Goal: Use online tool/utility: Utilize a website feature to perform a specific function

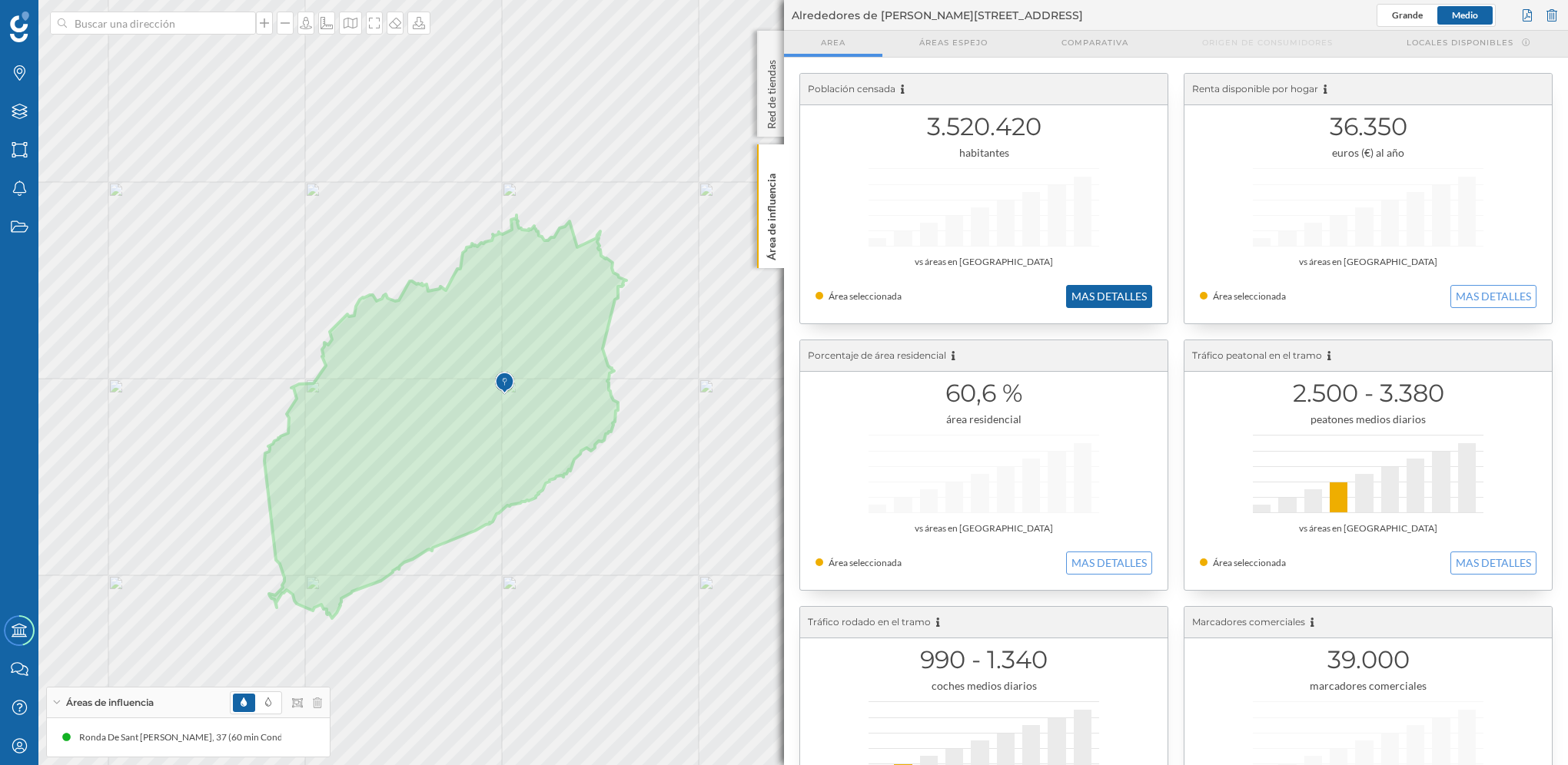
click at [1119, 302] on button "MAS DETALLES" at bounding box center [1109, 297] width 86 height 23
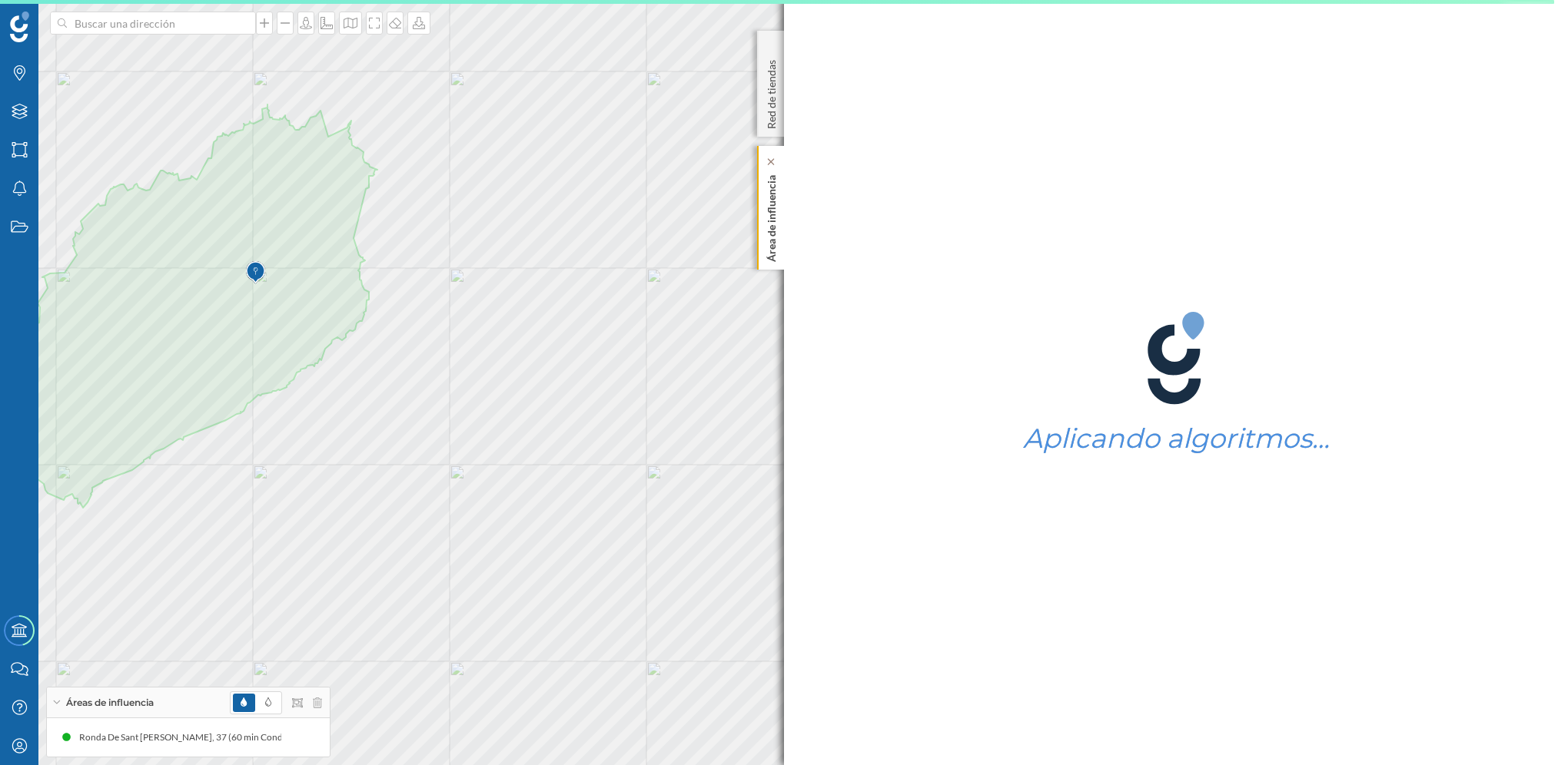
click at [775, 234] on p "Área de influencia" at bounding box center [772, 215] width 15 height 93
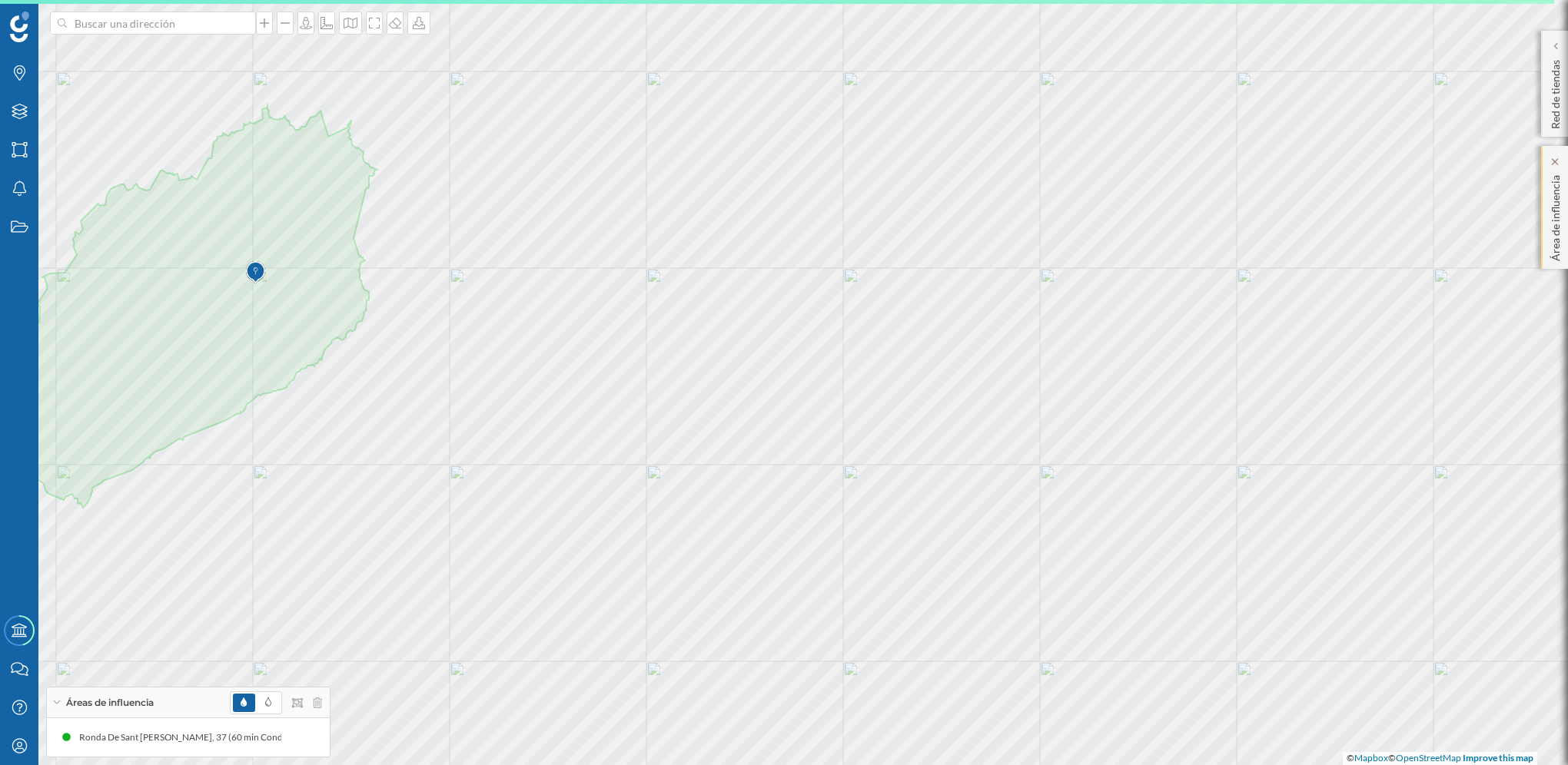
click at [1557, 218] on p "Área de influencia" at bounding box center [1556, 215] width 15 height 93
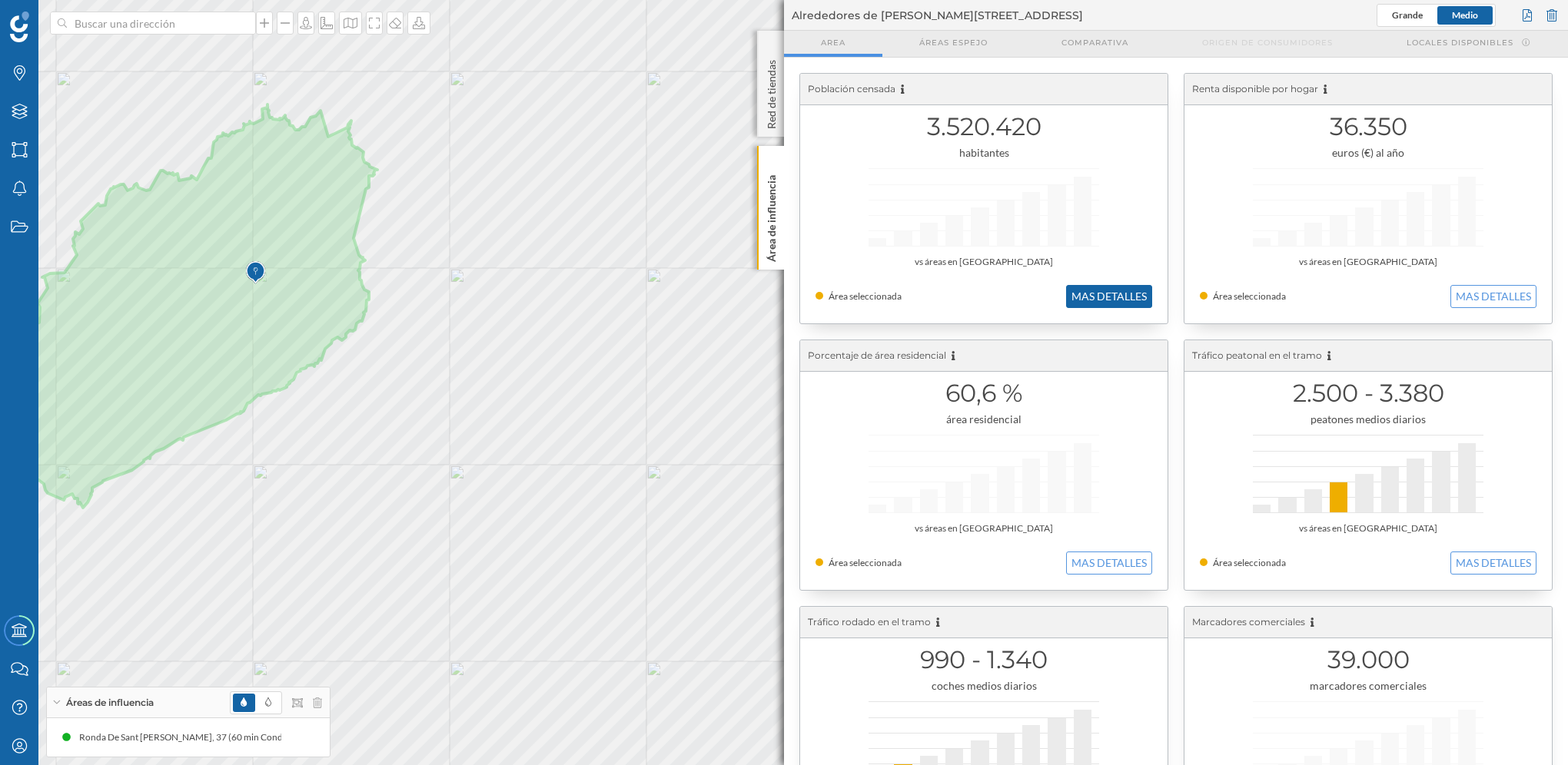
click at [1107, 299] on button "MAS DETALLES" at bounding box center [1109, 297] width 86 height 23
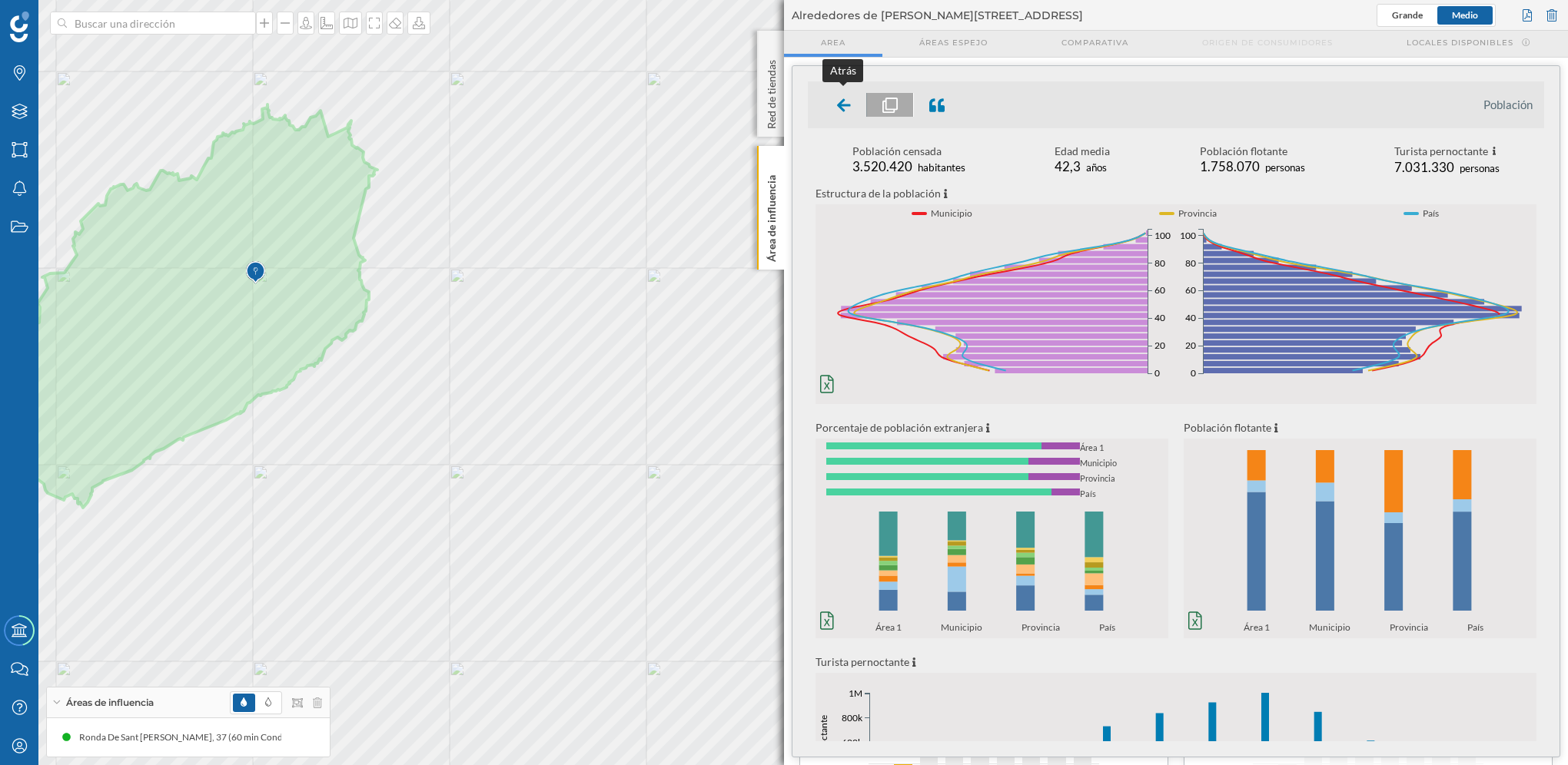
click at [849, 99] on icon at bounding box center [844, 105] width 14 height 15
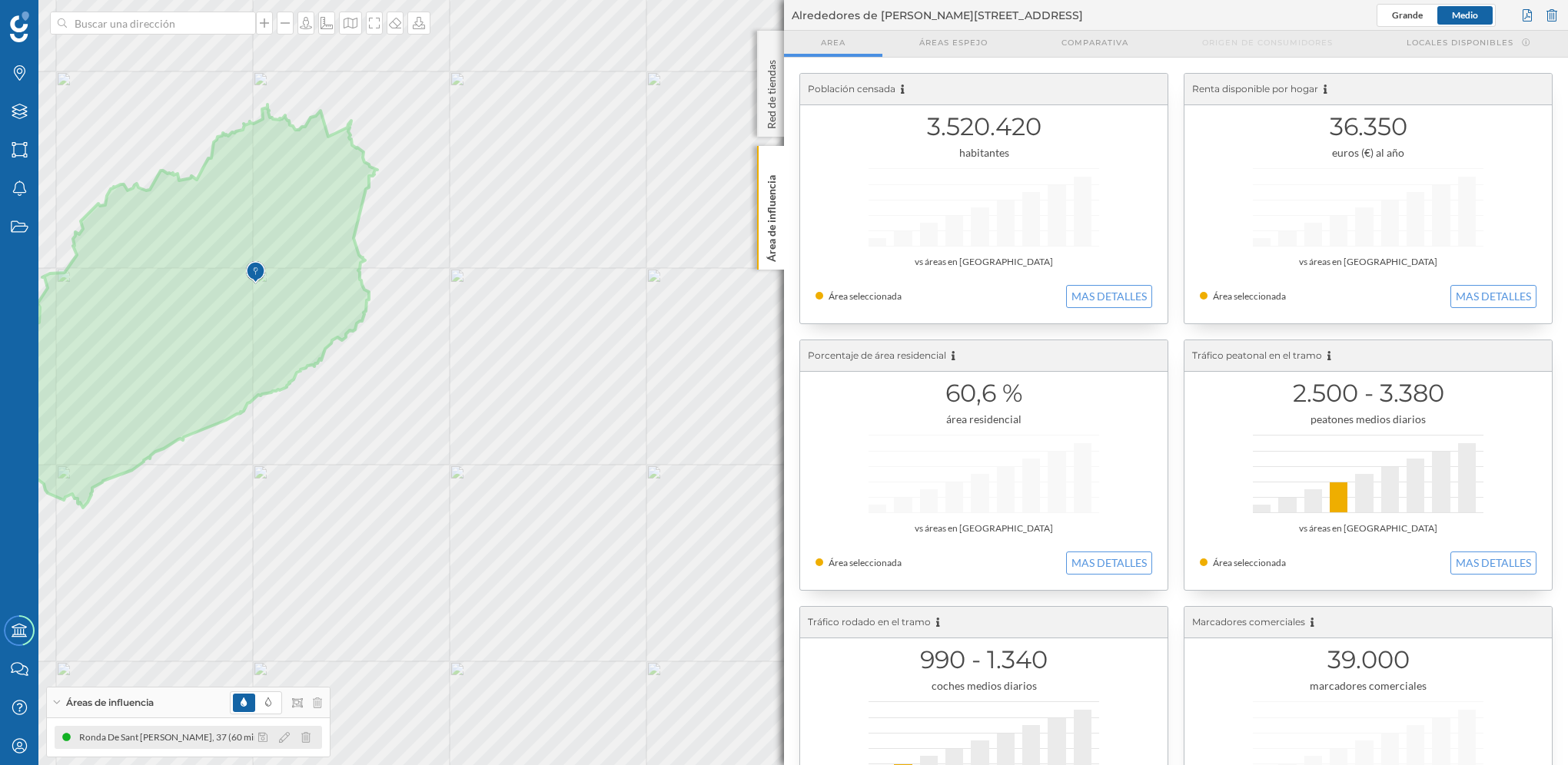
click at [184, 738] on div "Ronda De Sant [PERSON_NAME], 37 (60 min Conduciendo)" at bounding box center [133, 737] width 247 height 15
click at [277, 737] on div at bounding box center [289, 737] width 69 height 18
click at [285, 736] on icon at bounding box center [283, 737] width 10 height 10
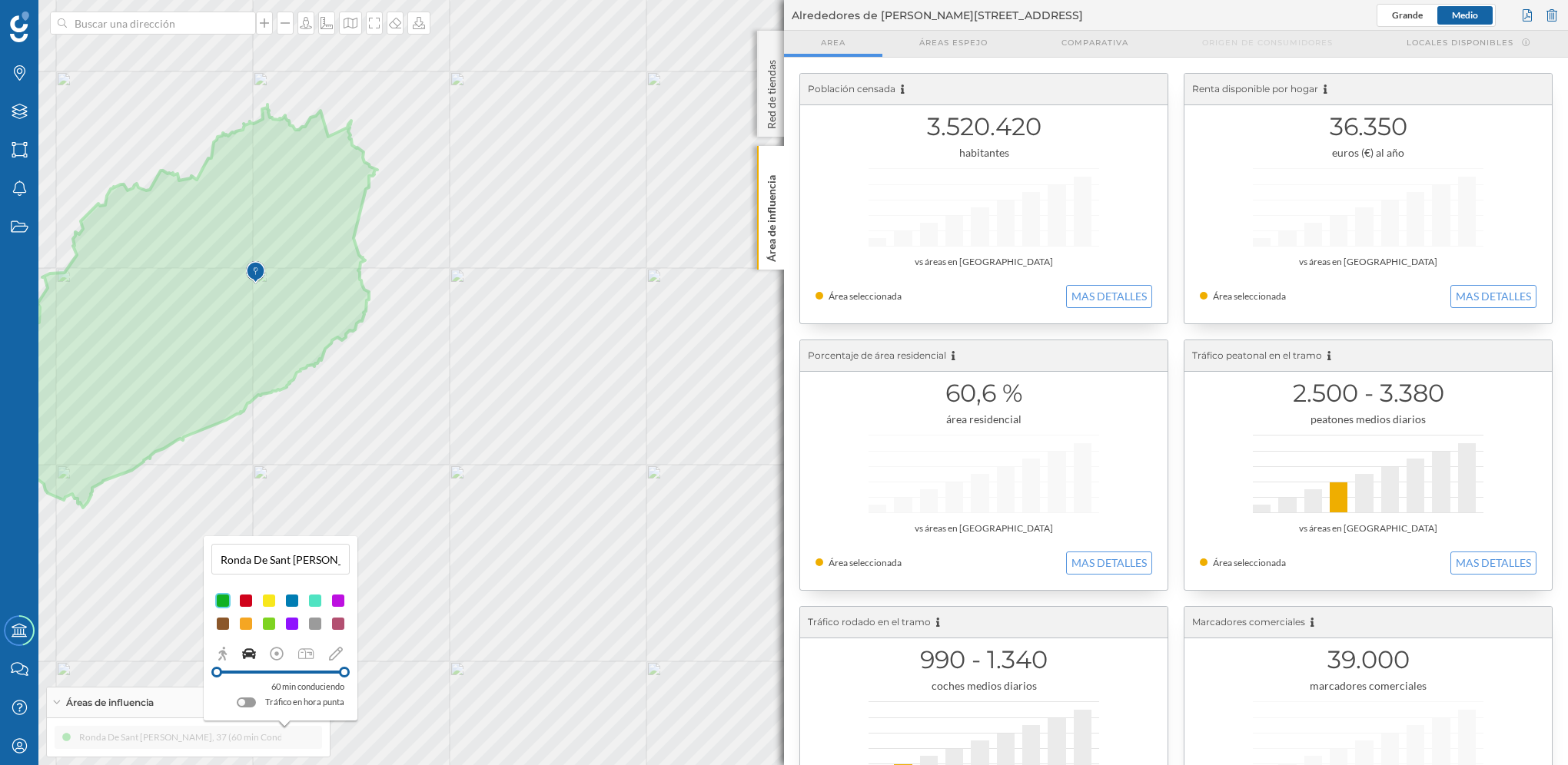
click at [349, 678] on div "60 min conduciendo Tráfico en hora punta" at bounding box center [281, 678] width 138 height 64
drag, startPoint x: 345, startPoint y: 674, endPoint x: 323, endPoint y: 674, distance: 22.0
click at [323, 674] on div at bounding box center [323, 672] width 10 height 10
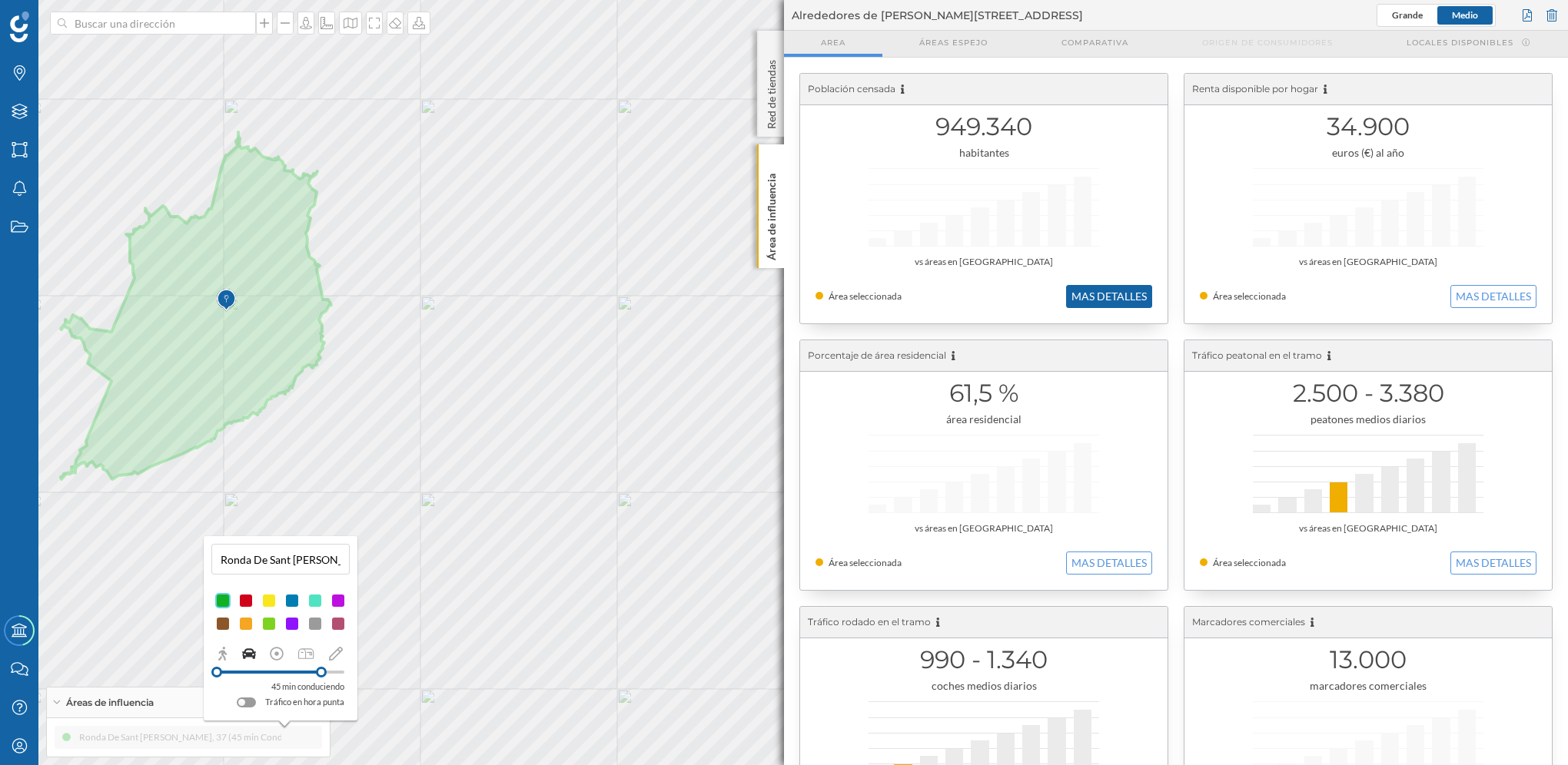
click at [1102, 297] on button "MAS DETALLES" at bounding box center [1109, 297] width 86 height 23
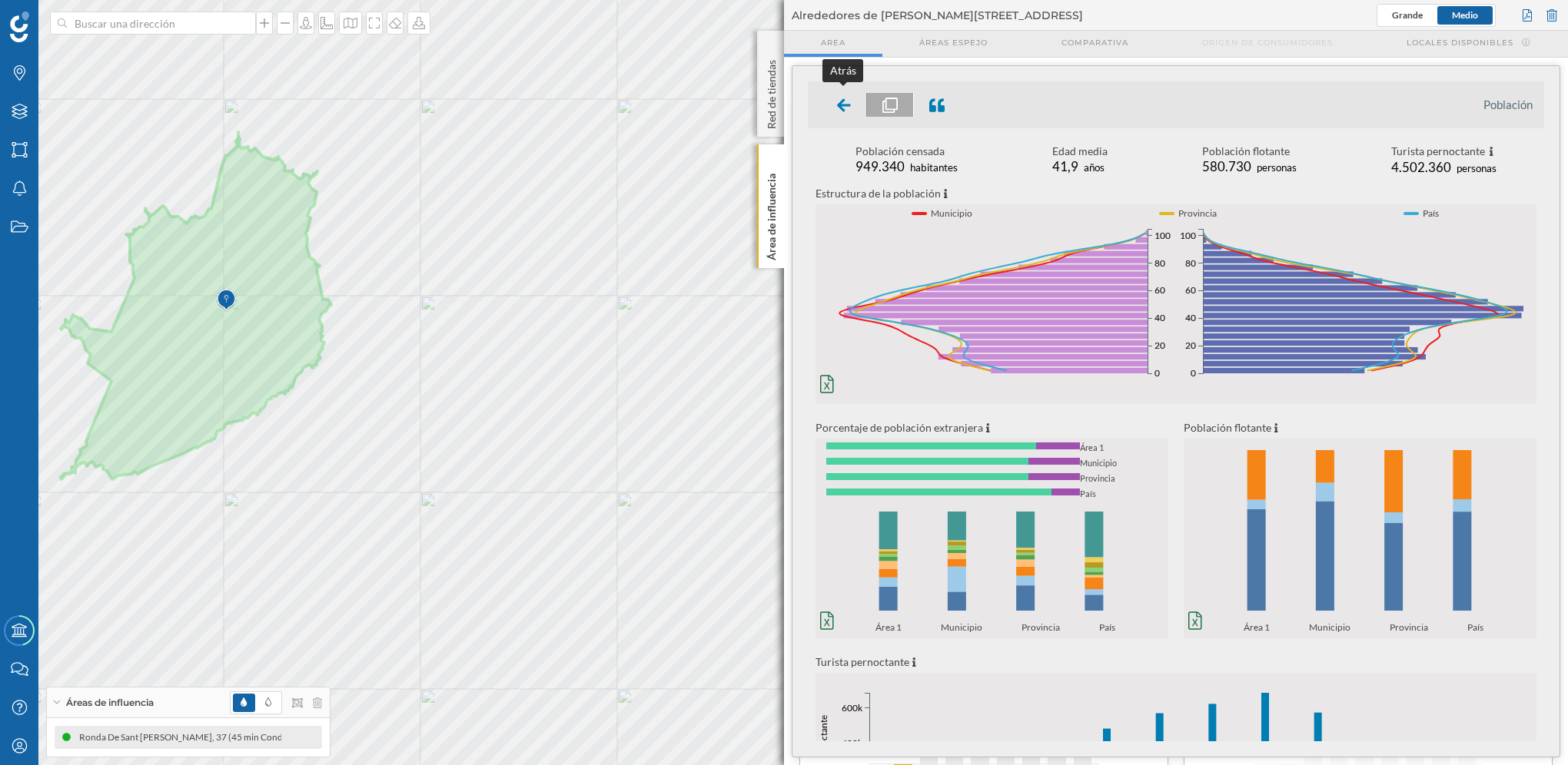
click at [845, 108] on icon at bounding box center [844, 105] width 14 height 15
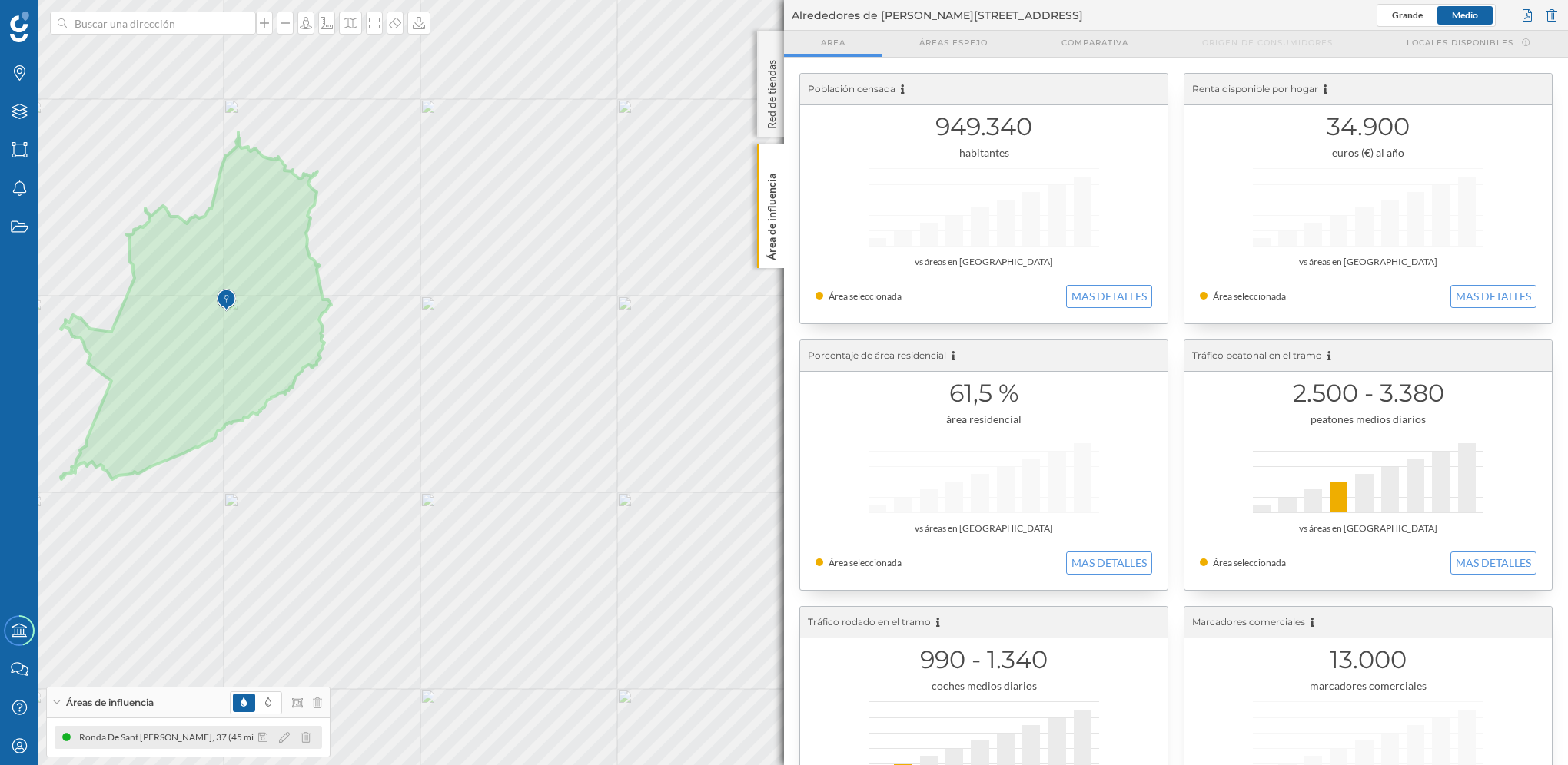
click at [289, 741] on icon at bounding box center [283, 737] width 10 height 10
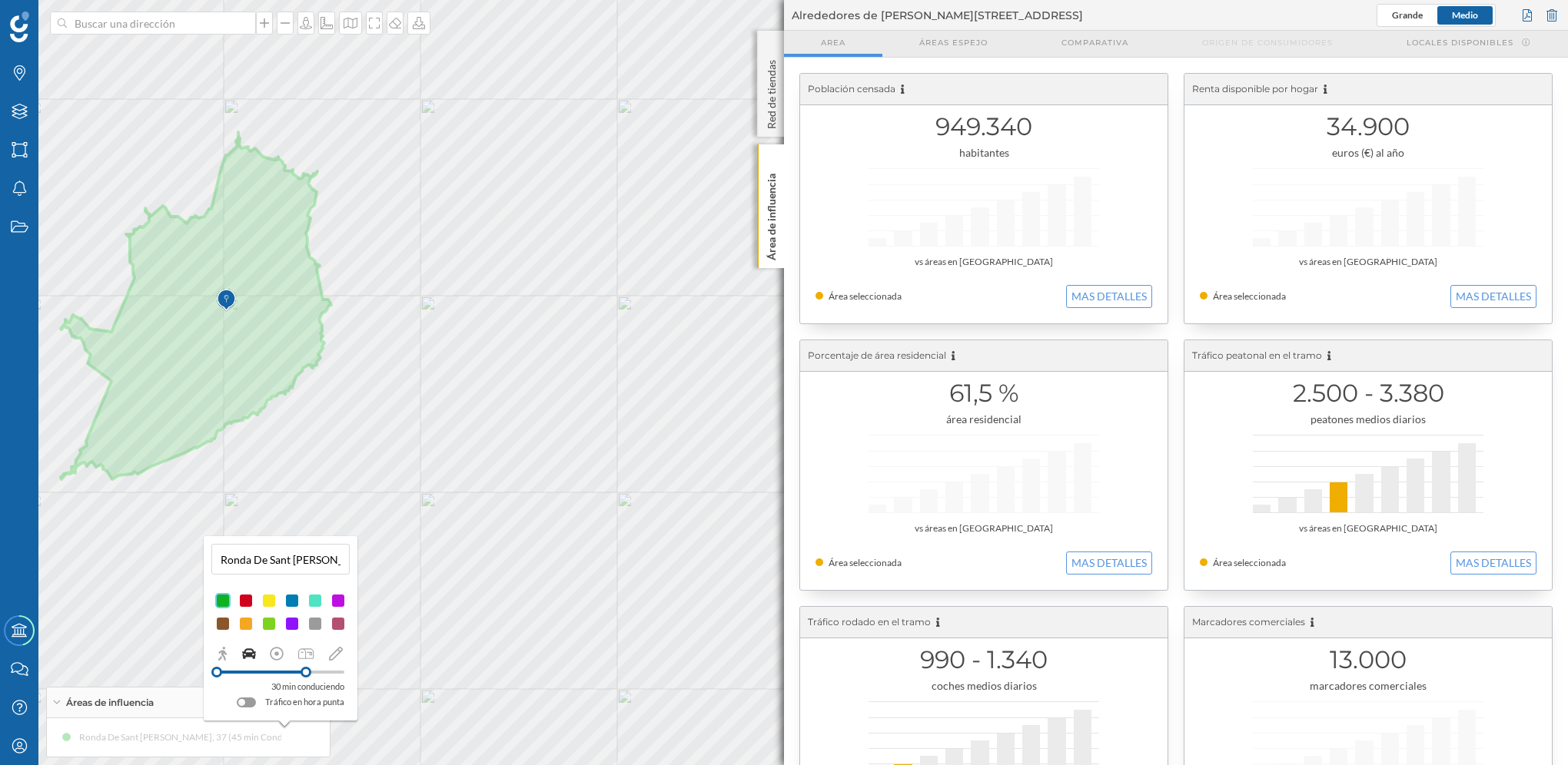
drag, startPoint x: 319, startPoint y: 672, endPoint x: 306, endPoint y: 672, distance: 13.0
click at [306, 672] on div at bounding box center [305, 672] width 10 height 10
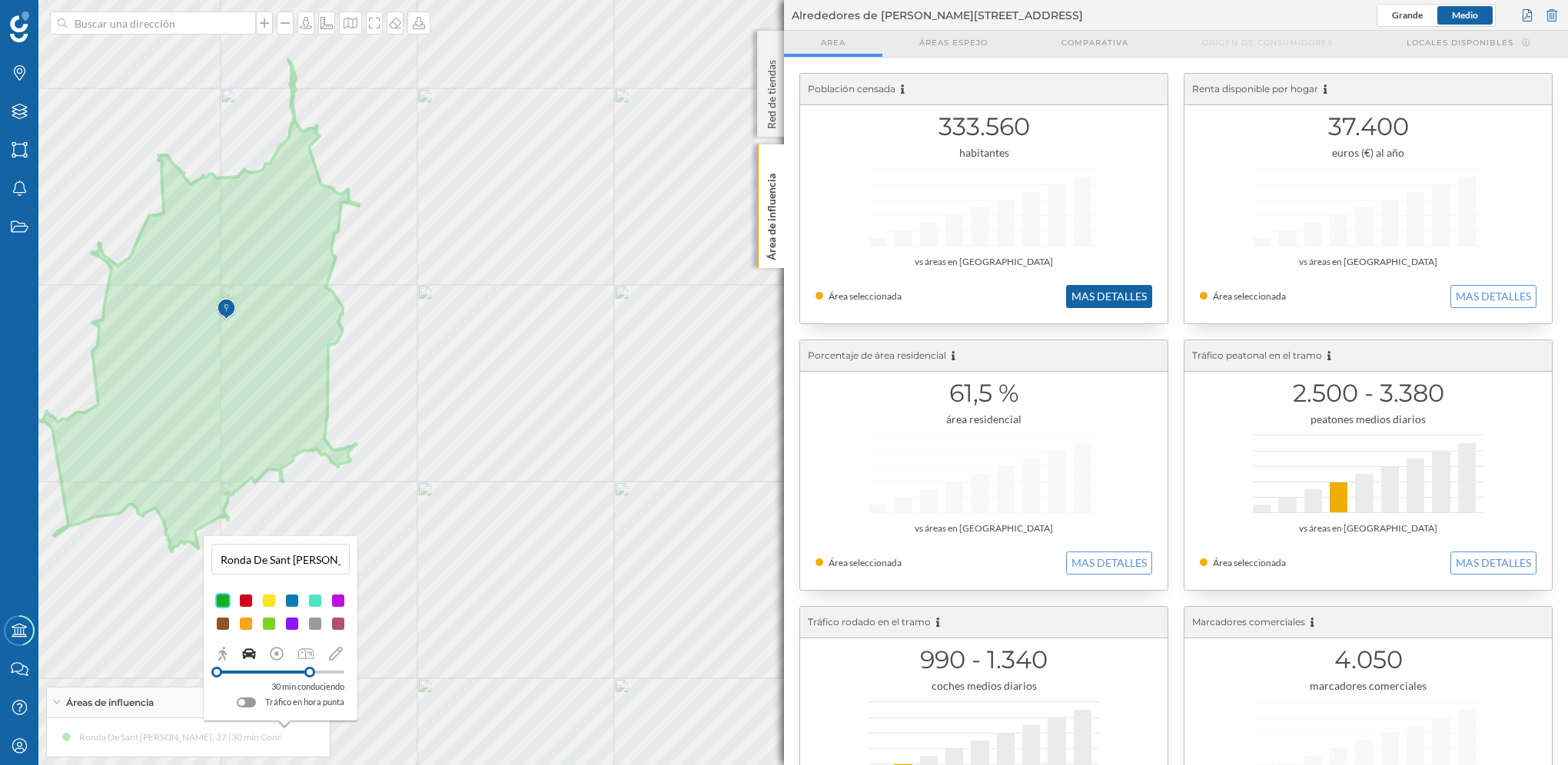
click at [1129, 300] on button "MAS DETALLES" at bounding box center [1109, 297] width 86 height 23
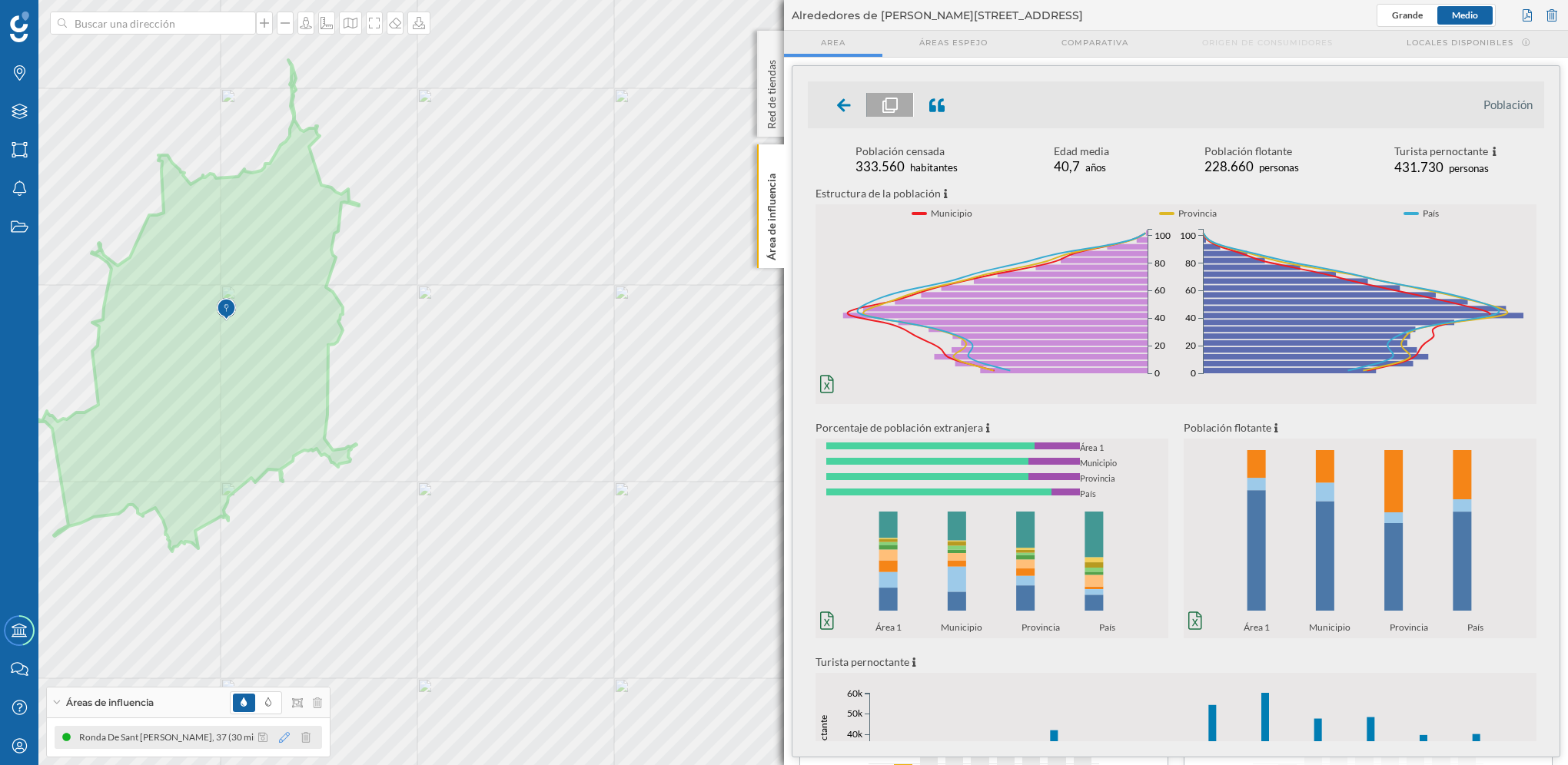
click at [282, 737] on icon at bounding box center [283, 737] width 10 height 10
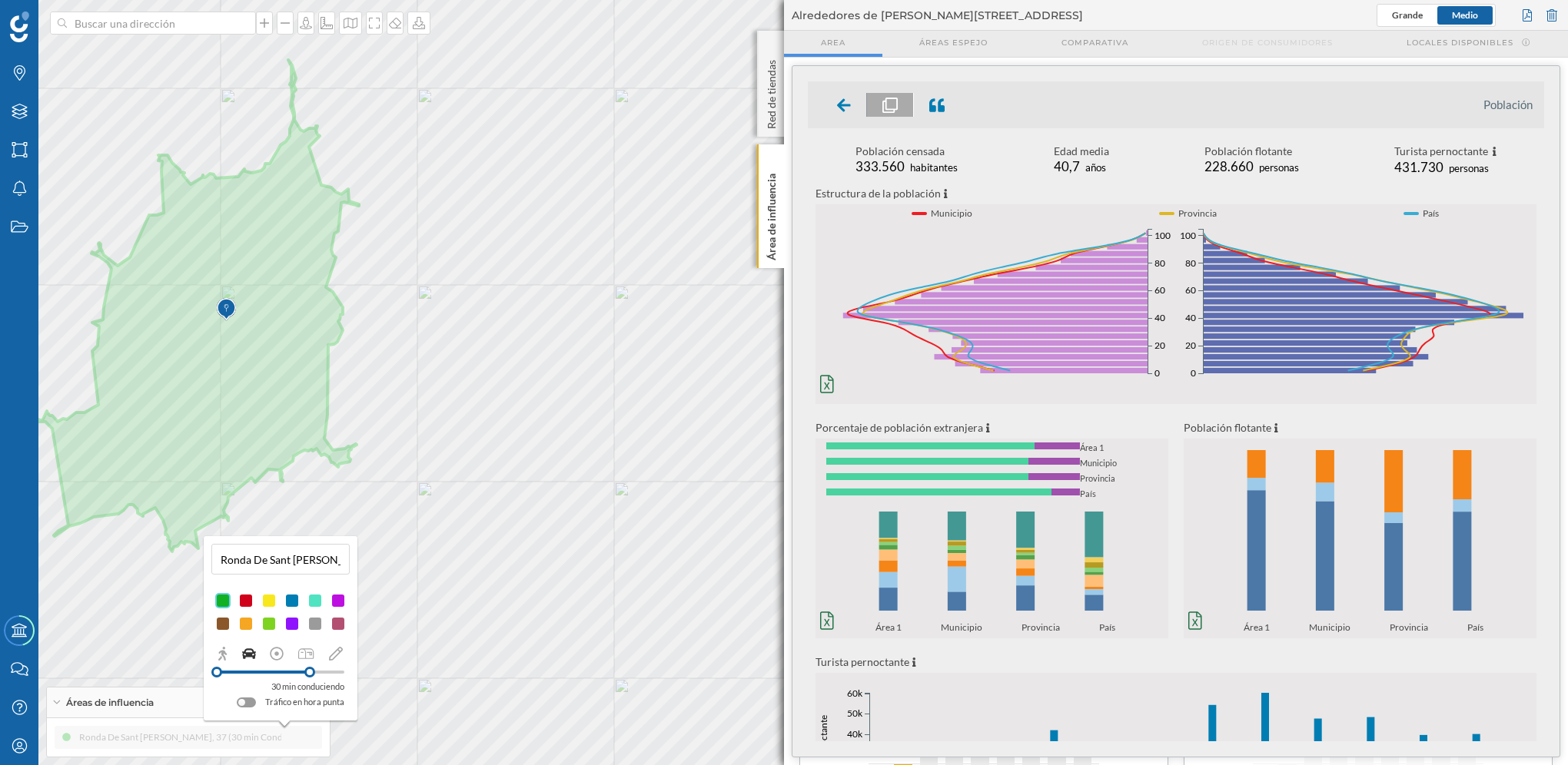
click at [288, 676] on div at bounding box center [281, 672] width 128 height 14
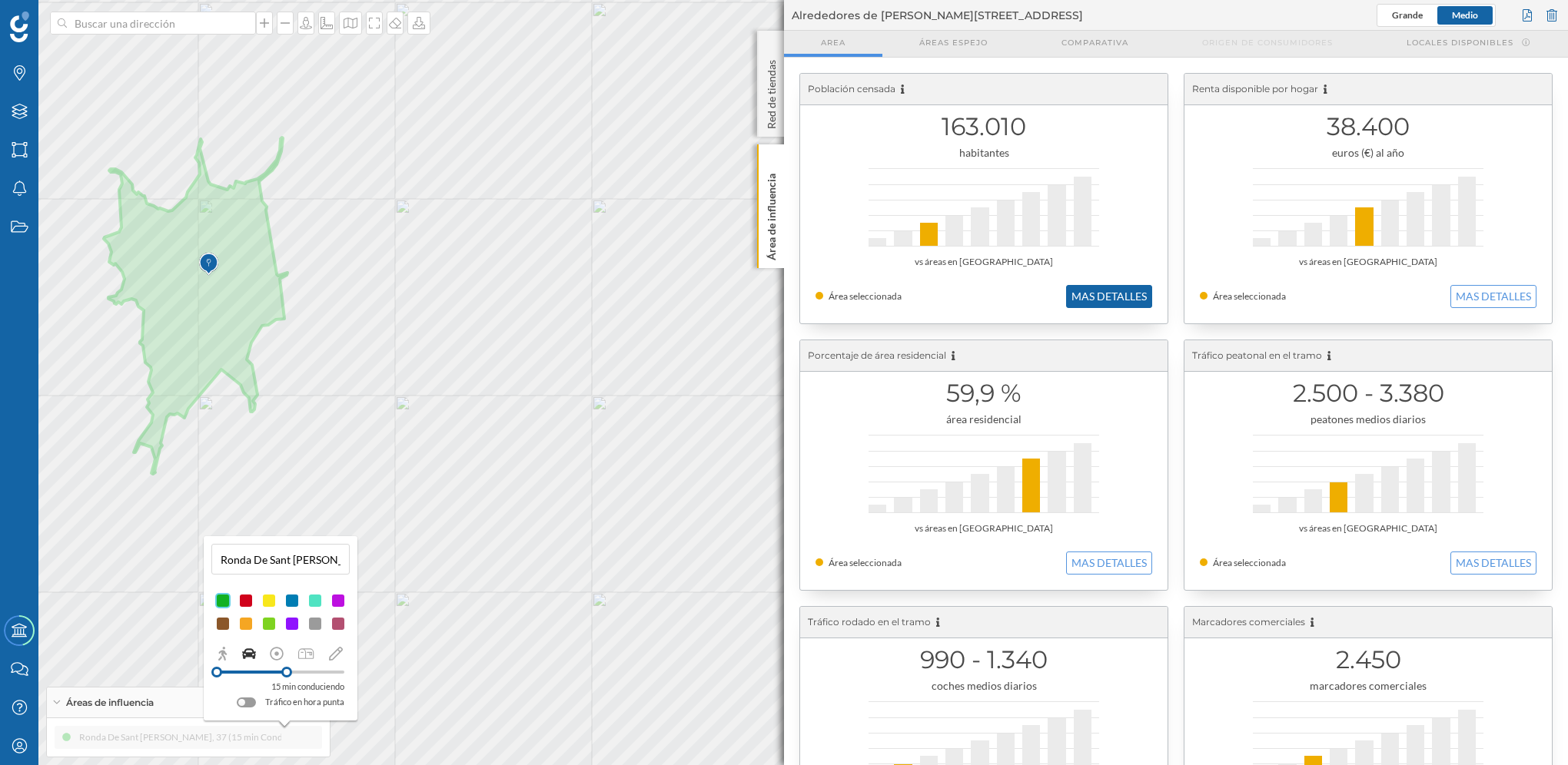
click at [1114, 295] on button "MAS DETALLES" at bounding box center [1109, 297] width 86 height 23
